Goal: Task Accomplishment & Management: Use online tool/utility

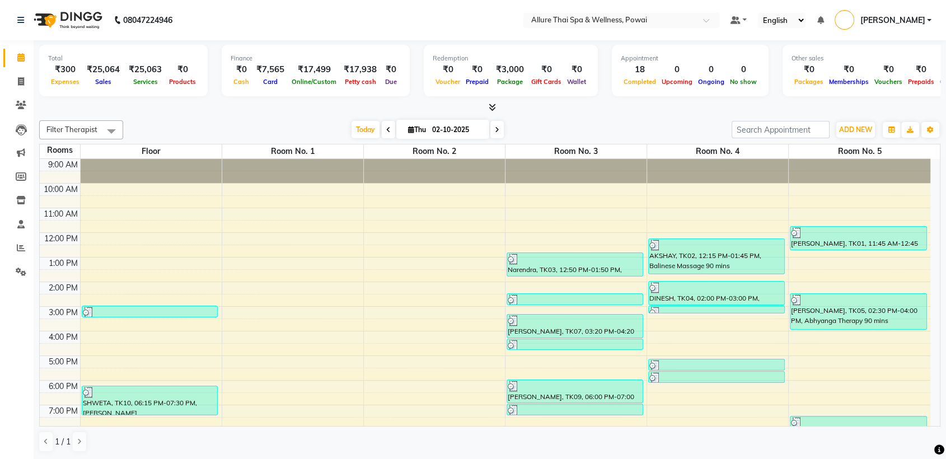
scroll to position [99, 0]
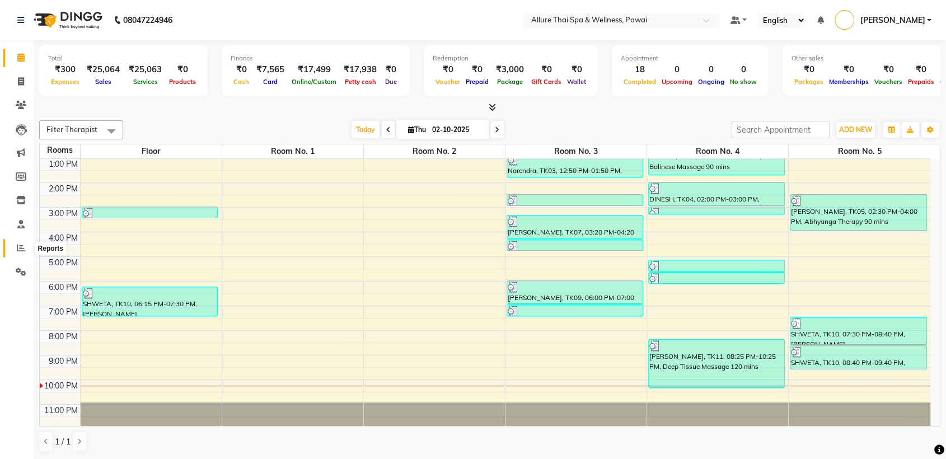
click at [21, 247] on icon at bounding box center [21, 247] width 8 height 8
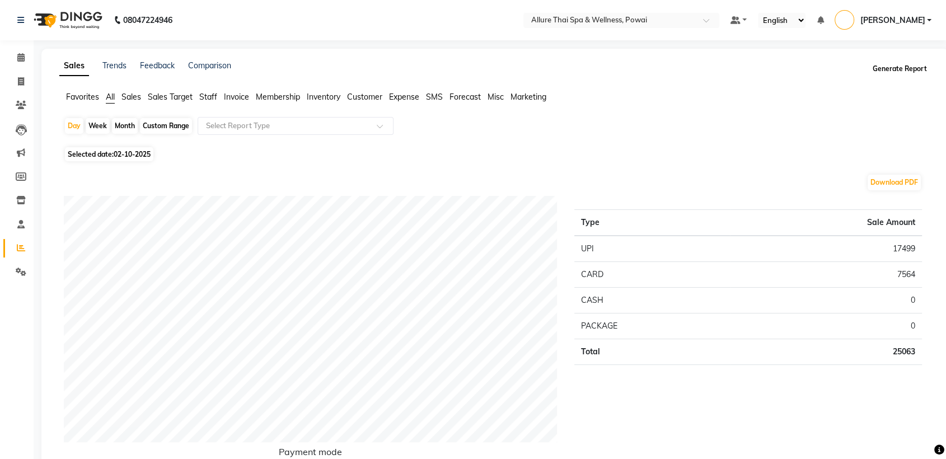
click at [913, 65] on button "Generate Report" at bounding box center [900, 69] width 60 height 16
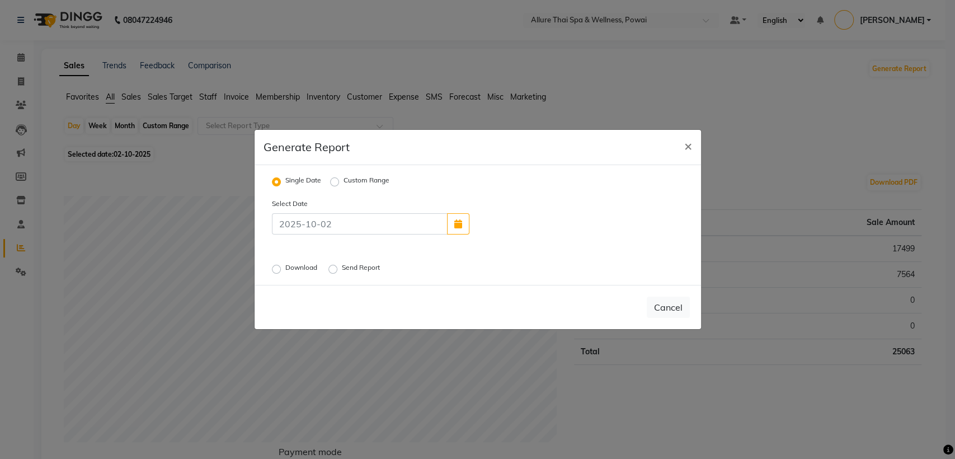
click at [285, 270] on label "Download" at bounding box center [302, 268] width 34 height 13
click at [278, 270] on input "Download" at bounding box center [278, 269] width 8 height 8
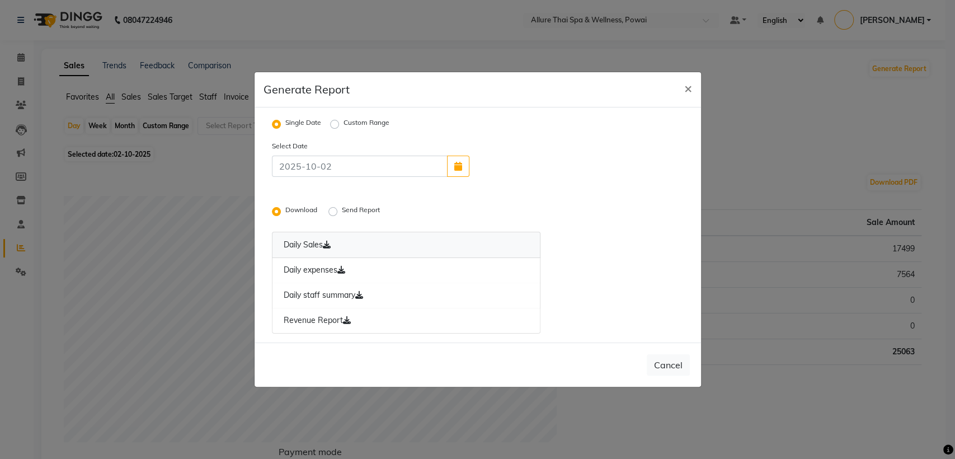
click at [297, 247] on link "Daily Sales" at bounding box center [406, 245] width 269 height 26
click at [687, 90] on span "×" at bounding box center [688, 87] width 8 height 17
radio input "false"
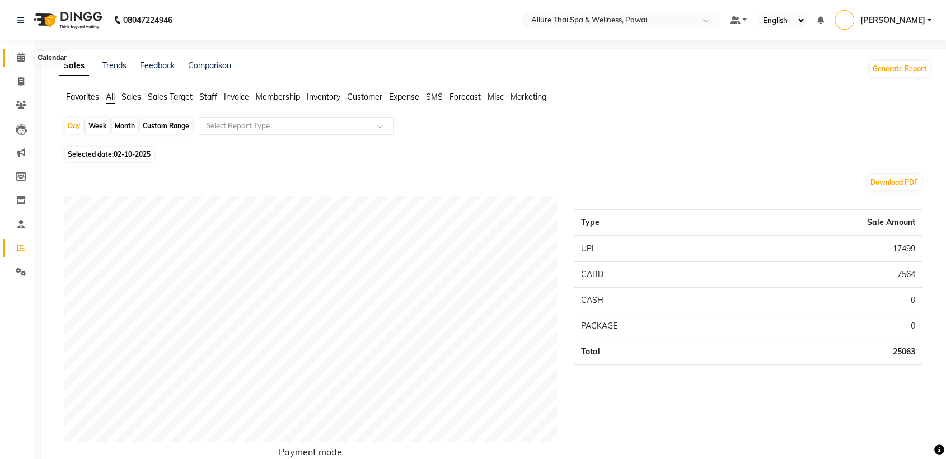
click at [22, 56] on icon at bounding box center [20, 57] width 7 height 8
